Goal: Transaction & Acquisition: Purchase product/service

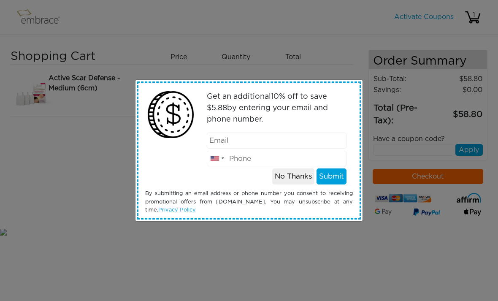
click at [298, 172] on button "No Thanks" at bounding box center [293, 176] width 42 height 16
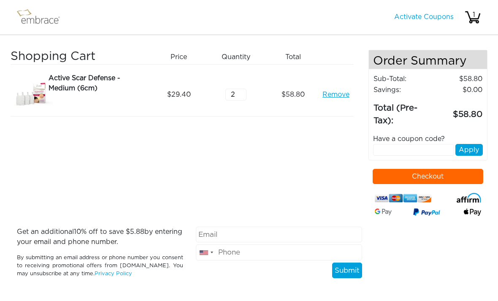
click at [434, 148] on input "text" at bounding box center [413, 150] width 81 height 12
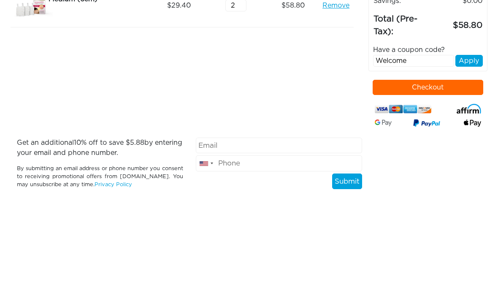
type input "Welcome"
click at [478, 144] on button "Apply" at bounding box center [468, 150] width 27 height 12
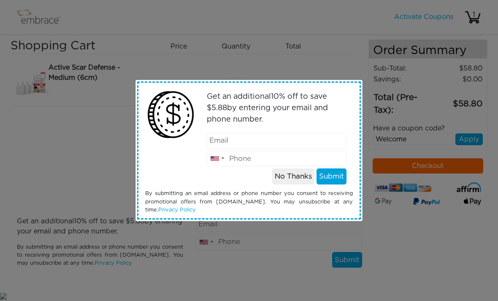
click at [296, 177] on button "No Thanks" at bounding box center [293, 176] width 42 height 16
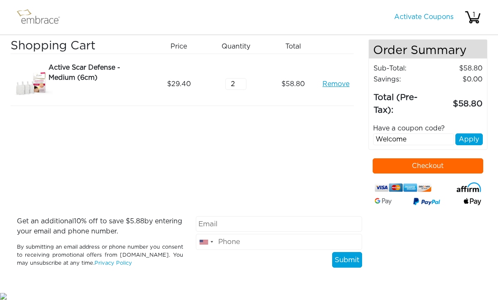
click at [470, 133] on button "Apply" at bounding box center [468, 139] width 27 height 12
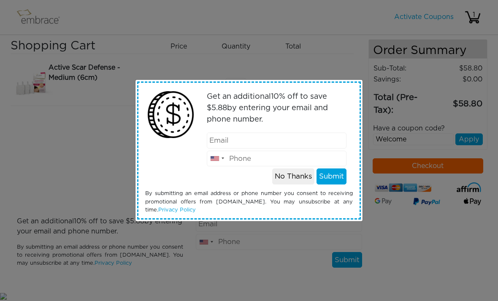
click at [295, 178] on button "No Thanks" at bounding box center [293, 176] width 42 height 16
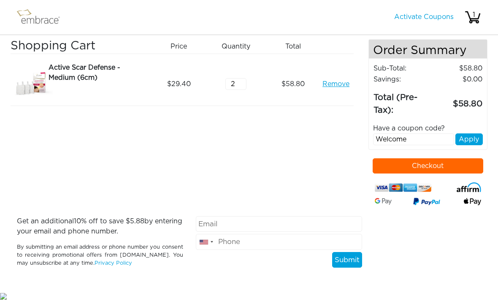
click at [460, 158] on button "Checkout" at bounding box center [427, 165] width 111 height 15
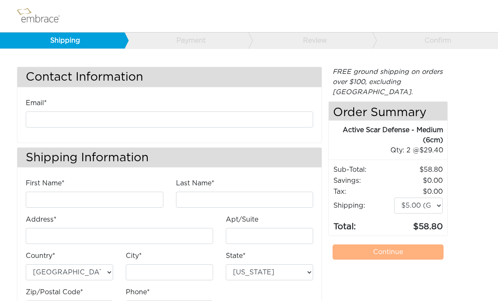
scroll to position [16, 0]
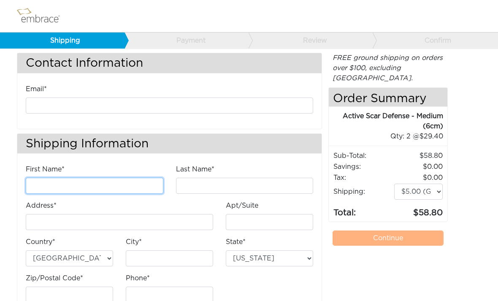
click at [83, 180] on input "First Name*" at bounding box center [94, 186] width 137 height 16
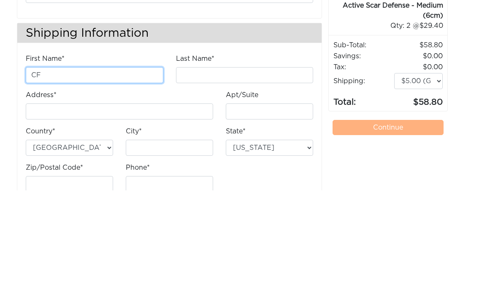
type input "CF"
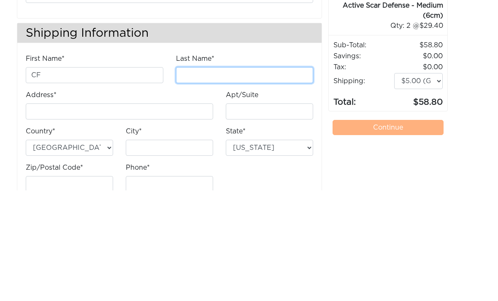
click at [233, 178] on input "Last Name*" at bounding box center [244, 186] width 137 height 16
type input "Khalil"
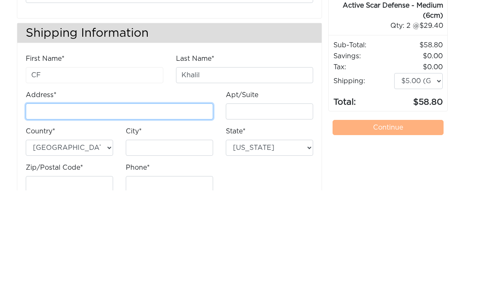
click at [69, 214] on input "Address*" at bounding box center [119, 222] width 187 height 16
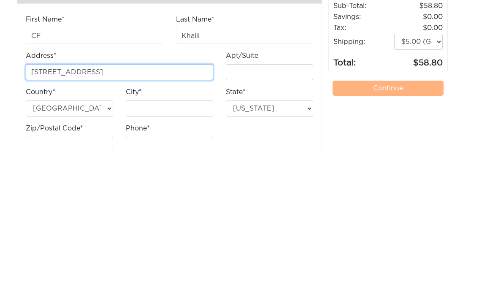
type input "[STREET_ADDRESS]"
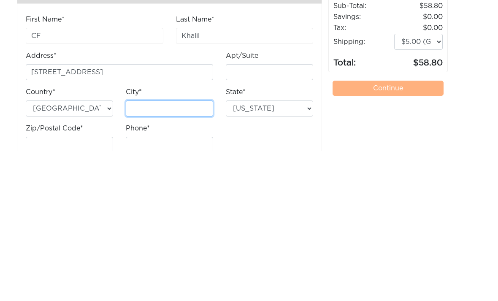
click at [140, 250] on input "City*" at bounding box center [169, 258] width 87 height 16
type input "Gilbert"
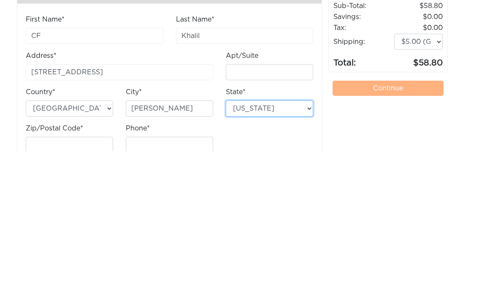
click at [275, 250] on select "Alabama Alaska Arizona Arkansas California Colorado Connecticut District of Col…" at bounding box center [269, 258] width 87 height 16
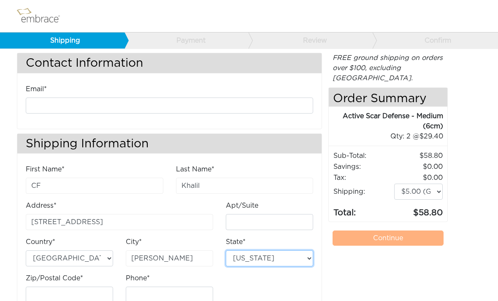
select select "AZ"
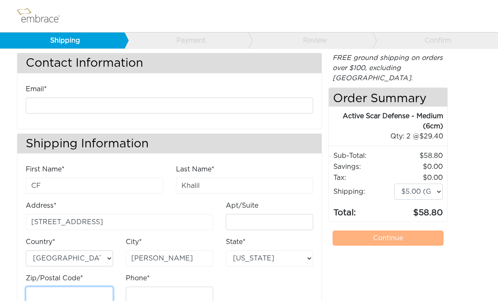
click at [60, 289] on input "Zip/Postal Code*" at bounding box center [69, 294] width 87 height 16
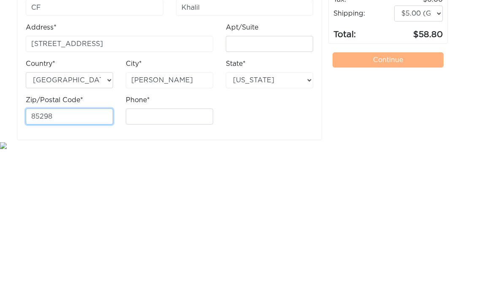
type input "85298"
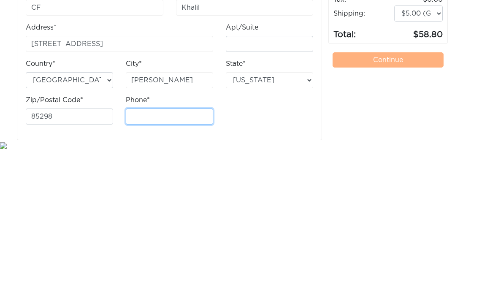
click at [150, 259] on input "Phone*" at bounding box center [169, 267] width 87 height 16
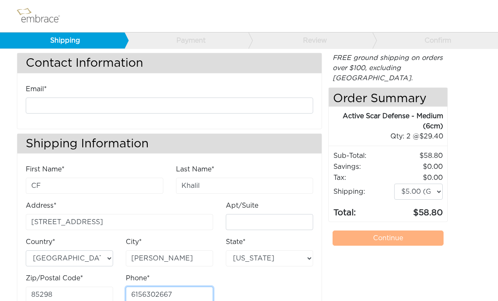
type input "6156302667"
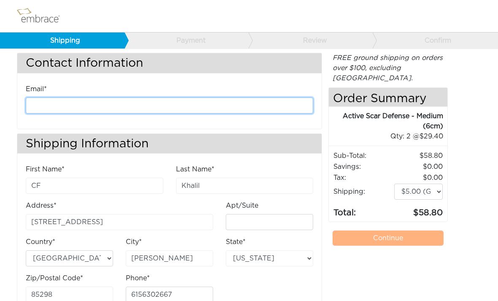
click at [256, 102] on input "email" at bounding box center [169, 105] width 287 height 16
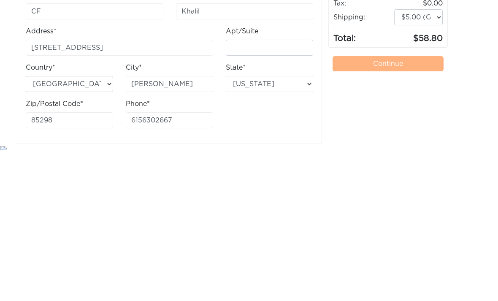
scroll to position [43, 0]
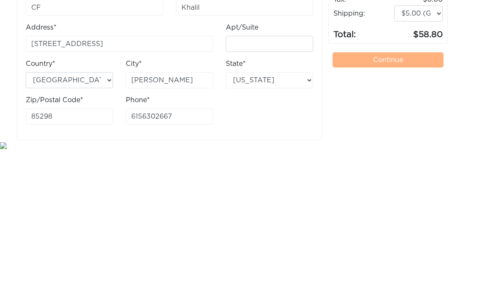
type input "sunquest15@gmail.com"
click at [444, 97] on div "FREE ground shipping on orders over $100, excluding Australia. Any applicable i…" at bounding box center [387, 158] width 119 height 265
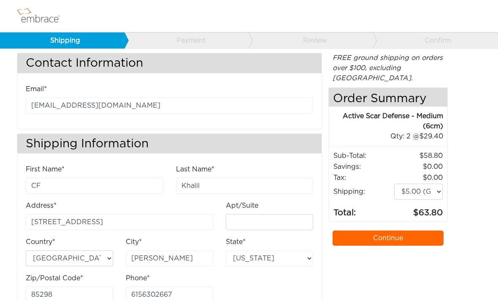
click at [415, 230] on link "Continue" at bounding box center [387, 237] width 111 height 15
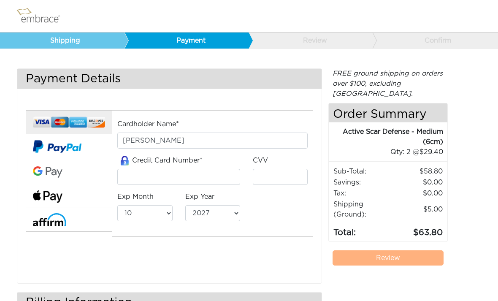
select select "10"
select select "2027"
click at [83, 191] on button at bounding box center [69, 195] width 86 height 25
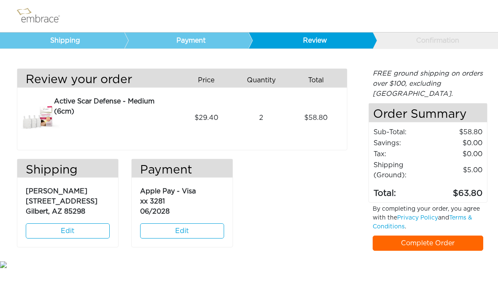
click at [468, 235] on link "Complete Order" at bounding box center [427, 242] width 111 height 15
